Goal: Transaction & Acquisition: Purchase product/service

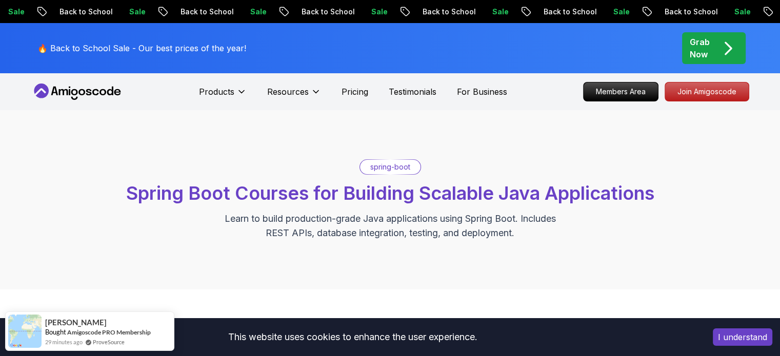
click at [704, 98] on p "Join Amigoscode" at bounding box center [707, 91] width 80 height 17
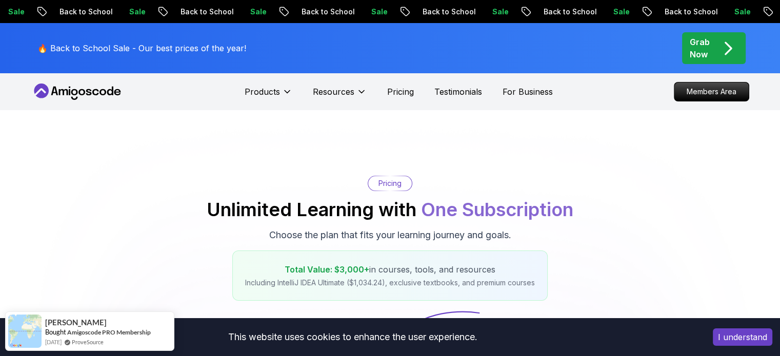
scroll to position [47, 0]
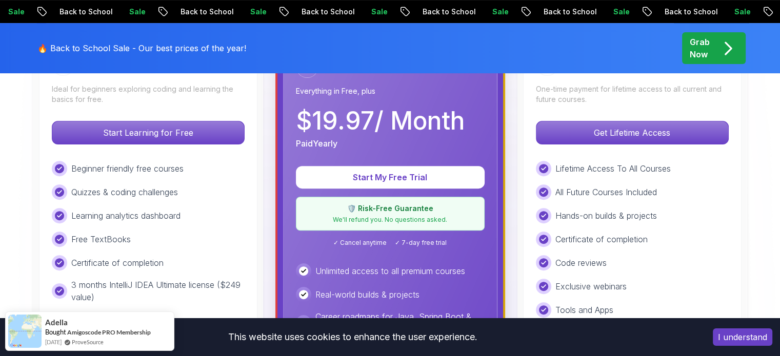
scroll to position [338, 0]
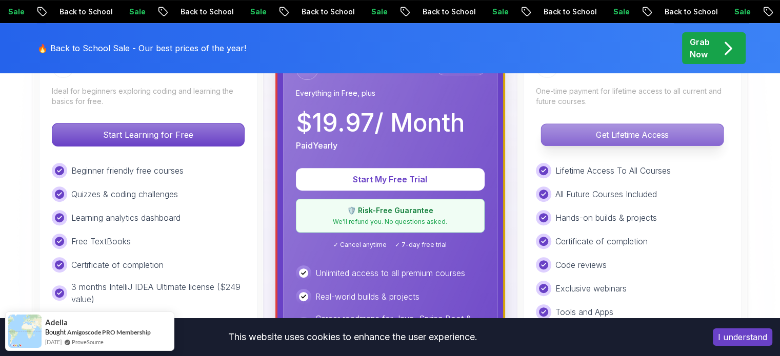
click at [646, 141] on p "Get Lifetime Access" at bounding box center [632, 135] width 182 height 22
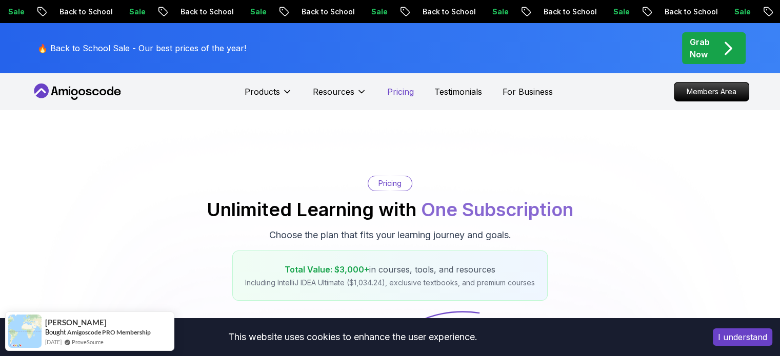
click at [409, 89] on p "Pricing" at bounding box center [400, 92] width 27 height 12
click at [455, 92] on p "Testimonials" at bounding box center [458, 92] width 48 height 12
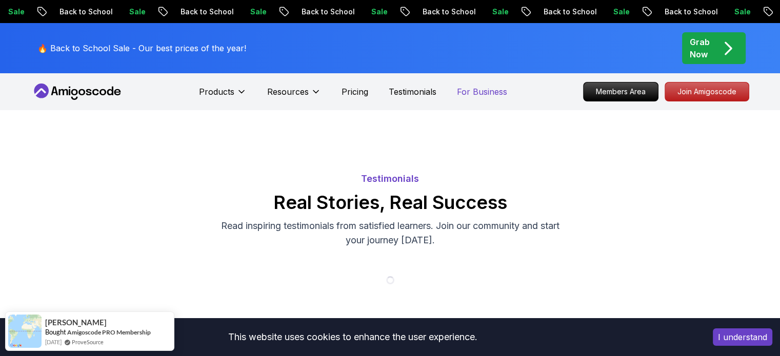
click at [496, 93] on p "For Business" at bounding box center [482, 92] width 50 height 12
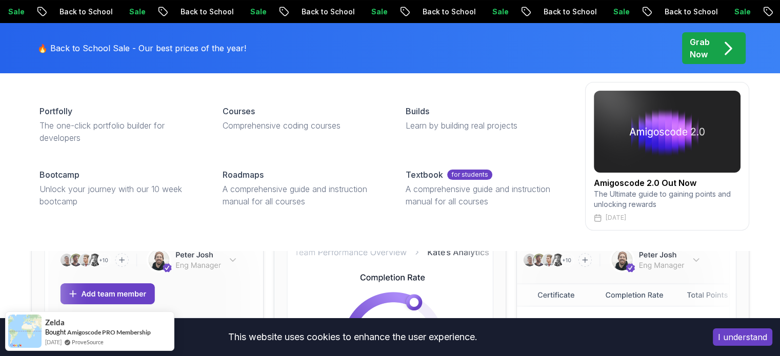
scroll to position [82, 0]
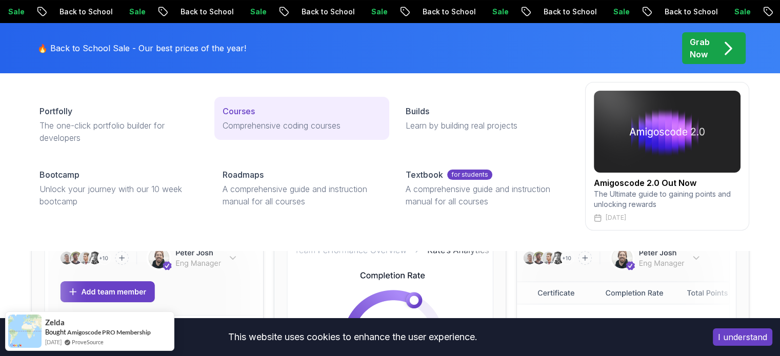
click at [261, 123] on p "Comprehensive coding courses" at bounding box center [302, 126] width 158 height 12
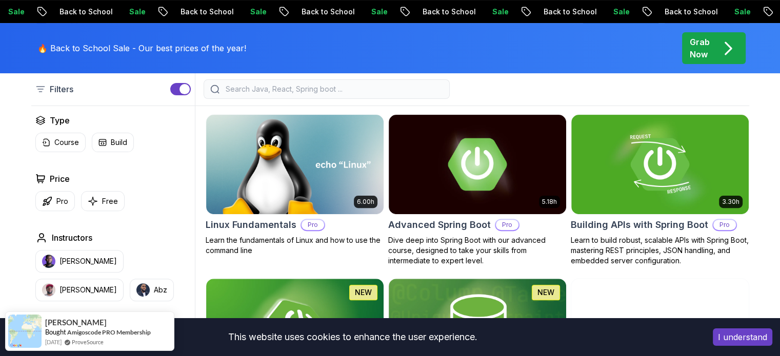
scroll to position [278, 0]
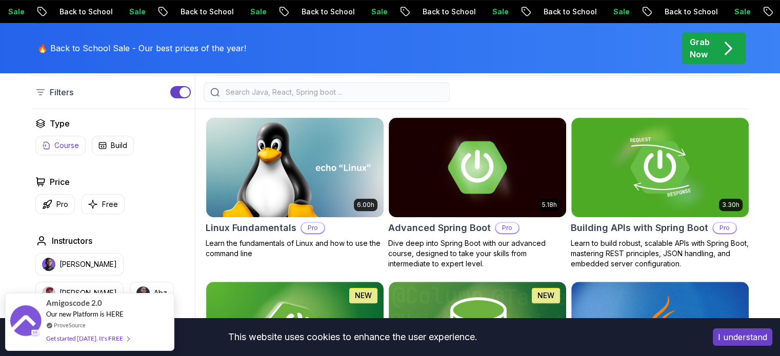
click at [51, 141] on button "Course" at bounding box center [60, 145] width 50 height 19
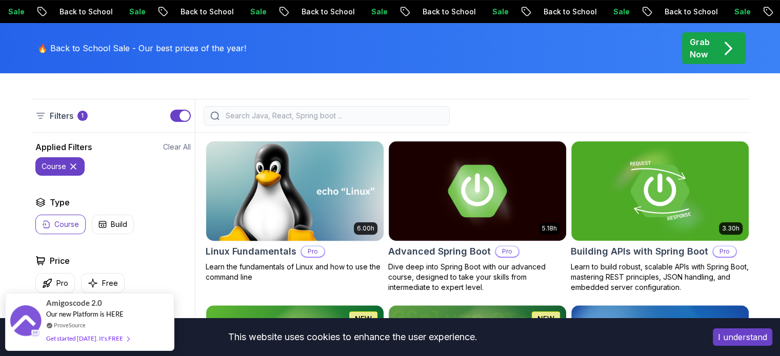
scroll to position [280, 0]
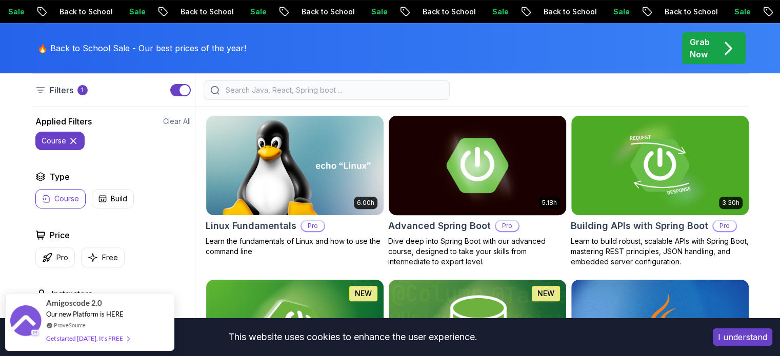
click at [444, 197] on img at bounding box center [477, 165] width 186 height 104
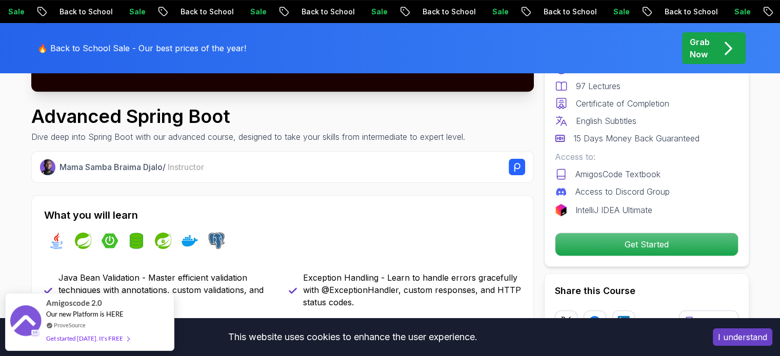
scroll to position [330, 0]
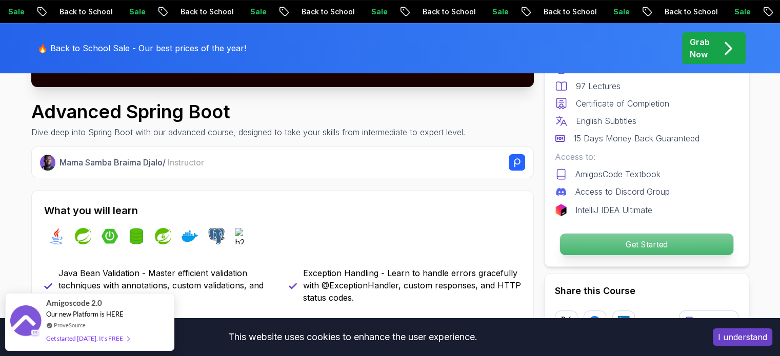
click at [581, 240] on p "Get Started" at bounding box center [646, 245] width 173 height 22
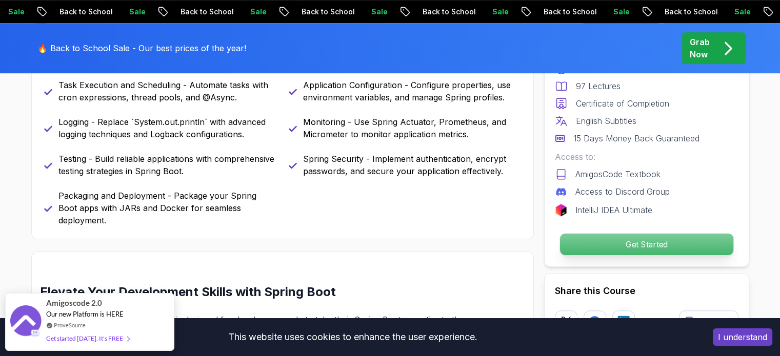
scroll to position [579, 0]
